Goal: Task Accomplishment & Management: Complete application form

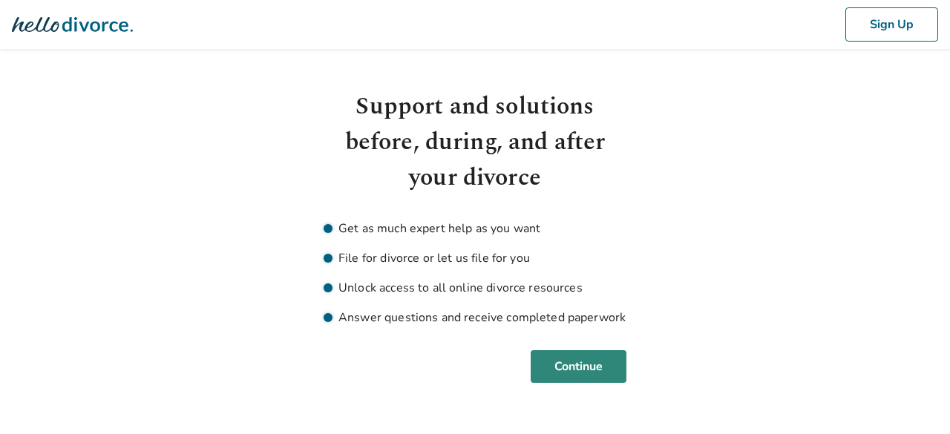
click at [585, 370] on button "Continue" at bounding box center [579, 366] width 96 height 33
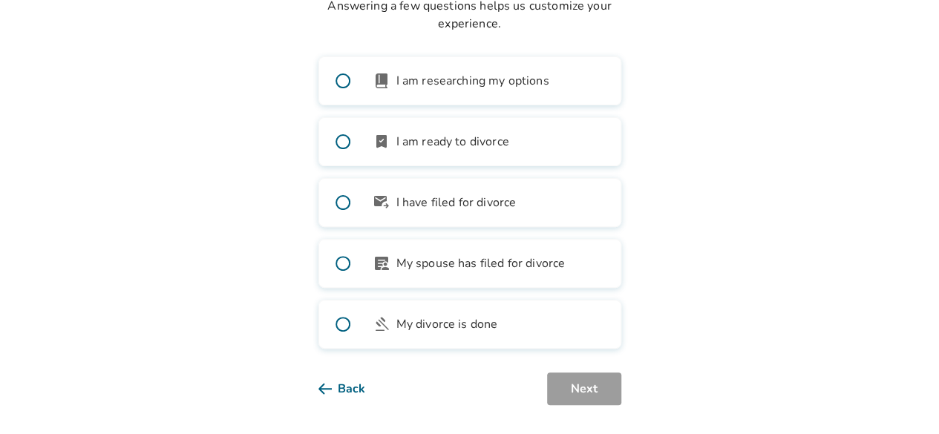
scroll to position [137, 0]
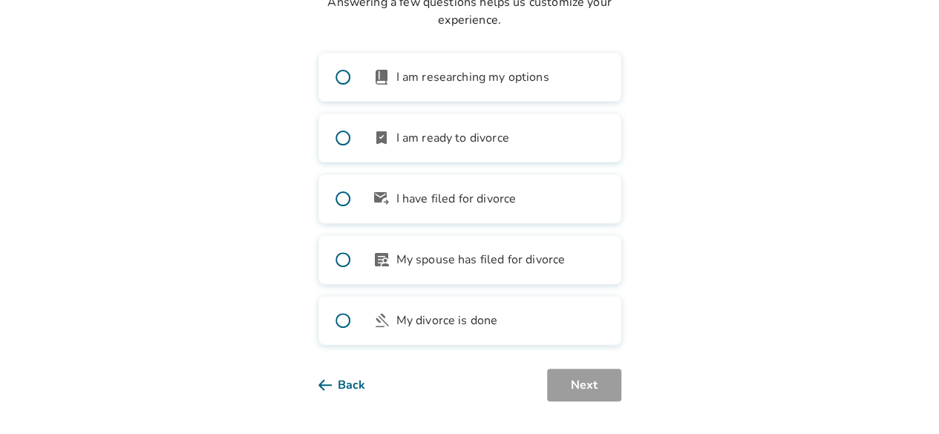
click at [325, 388] on icon at bounding box center [324, 385] width 13 height 12
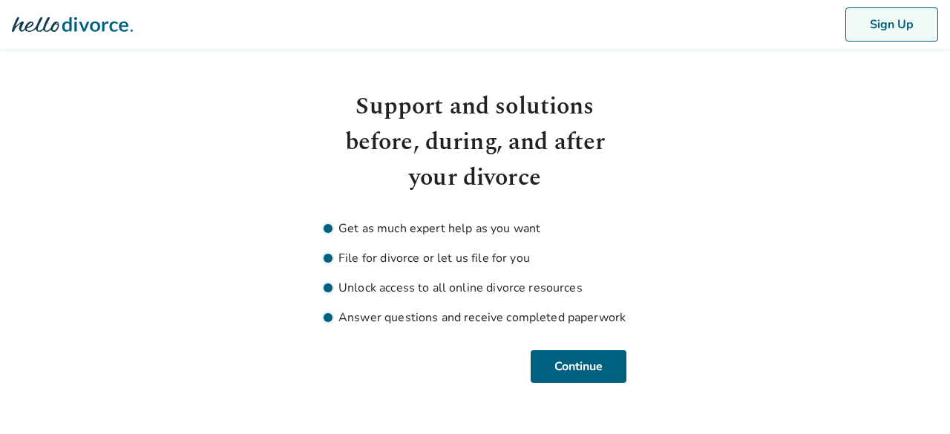
click at [886, 27] on button "Sign Up" at bounding box center [891, 24] width 93 height 34
